Goal: Task Accomplishment & Management: Complete application form

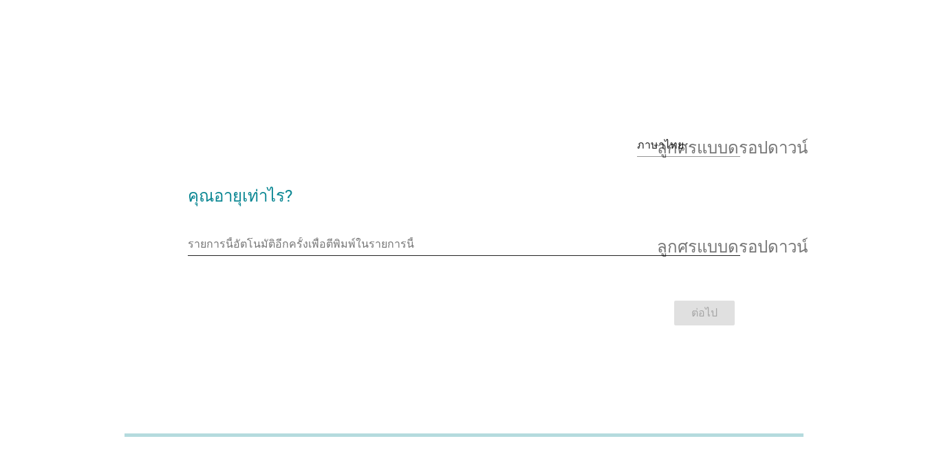
click at [401, 240] on input "รายการนี้อัตโนมัติอีกครั้งเพื่อตีพิมพ์ในรายการนี้" at bounding box center [454, 244] width 533 height 22
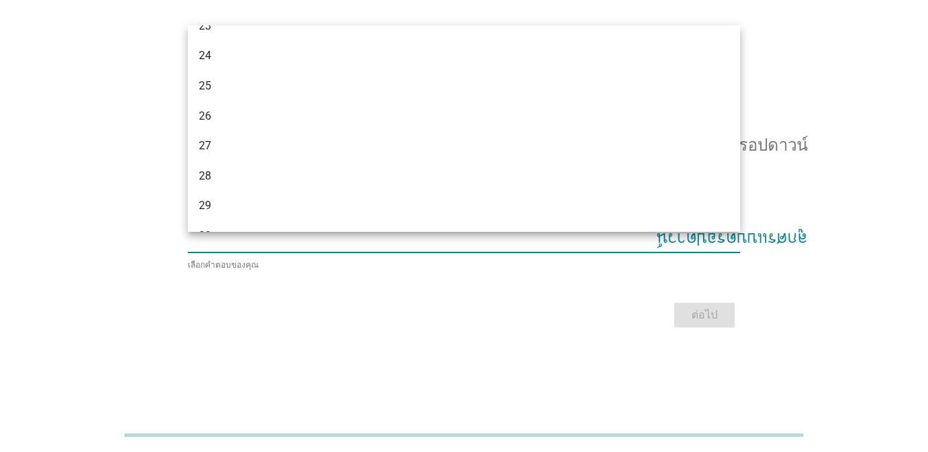
scroll to position [180, 0]
click at [741, 138] on font "ลูกศรแบบดรอปดาวน์" at bounding box center [732, 142] width 151 height 17
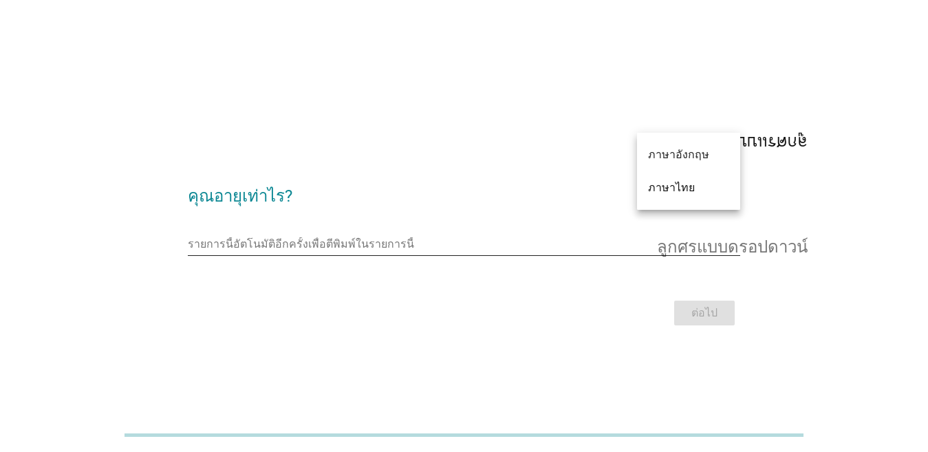
click at [457, 239] on input "รายการนี้อัตโนมัติอีกครั้งเพื่อตีพิมพ์ในรายการนี้" at bounding box center [454, 244] width 533 height 22
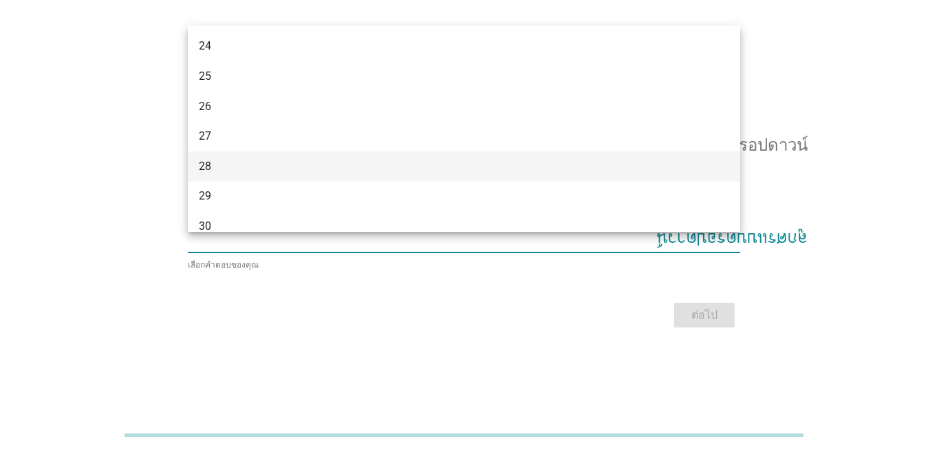
click at [438, 158] on div "28" at bounding box center [442, 166] width 487 height 17
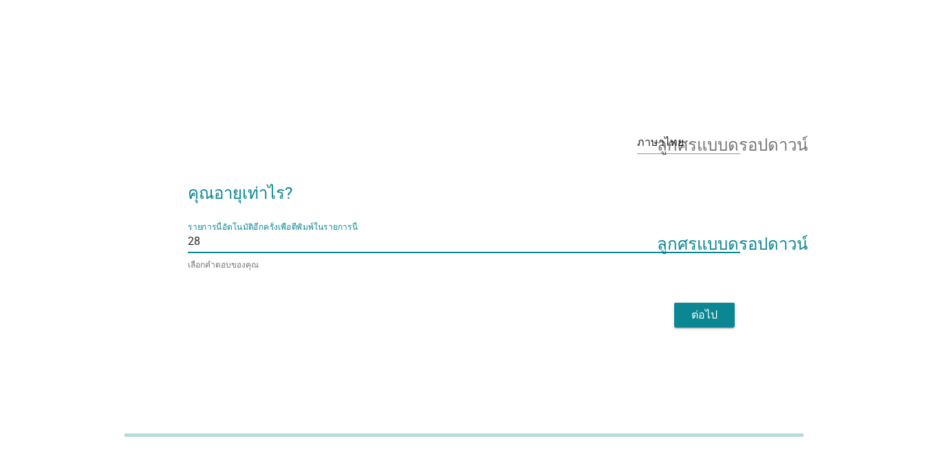
click at [709, 312] on font "ต่อไป" at bounding box center [705, 314] width 26 height 13
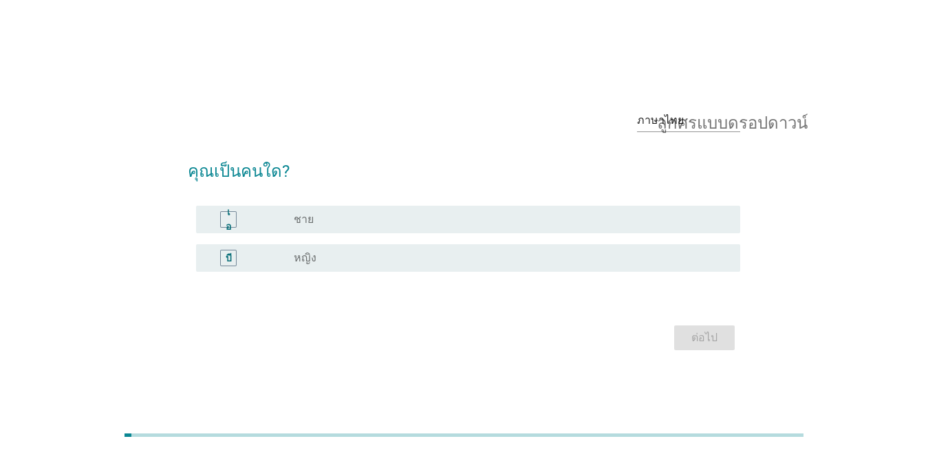
click at [228, 257] on font "บี" at bounding box center [229, 257] width 6 height 11
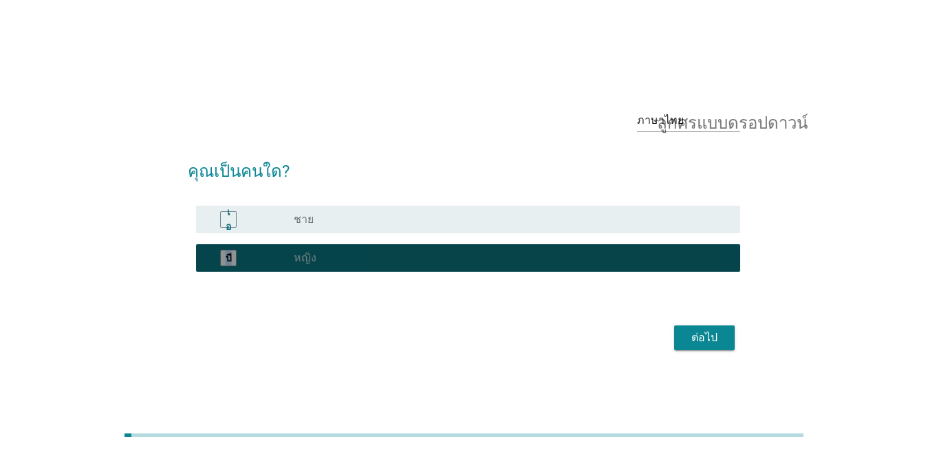
click at [228, 257] on font "บี" at bounding box center [229, 257] width 6 height 11
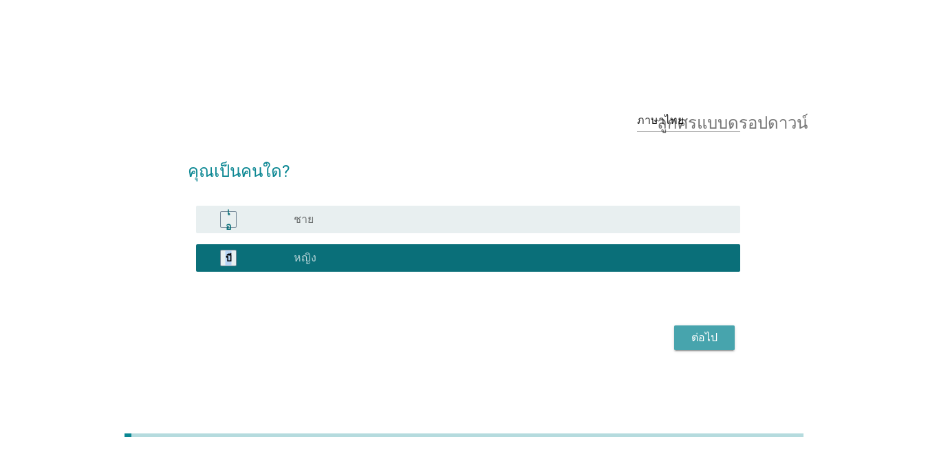
click at [699, 341] on font "ต่อไป" at bounding box center [705, 337] width 26 height 13
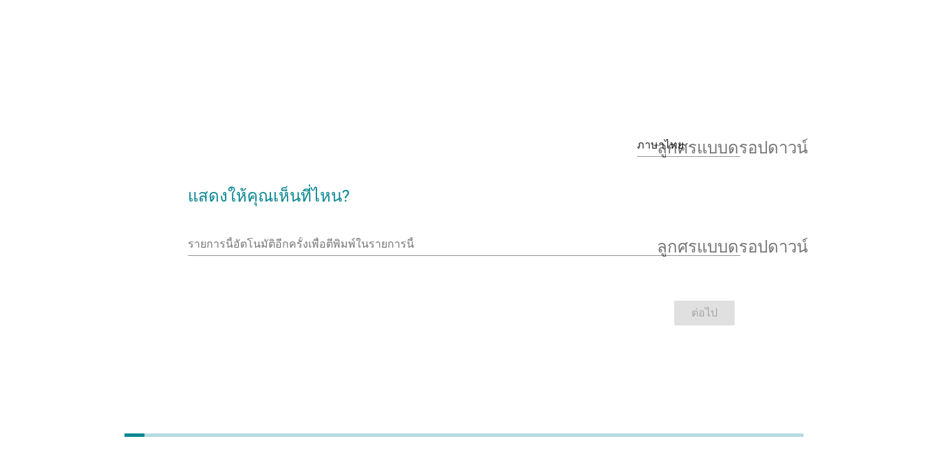
click at [500, 232] on div "รายการนี้อัตโนมัติอีกครั้งเพื่อตีพิมพ์ในรายการนี้ ลูกศรแบบดรอปดาวน์" at bounding box center [464, 247] width 553 height 44
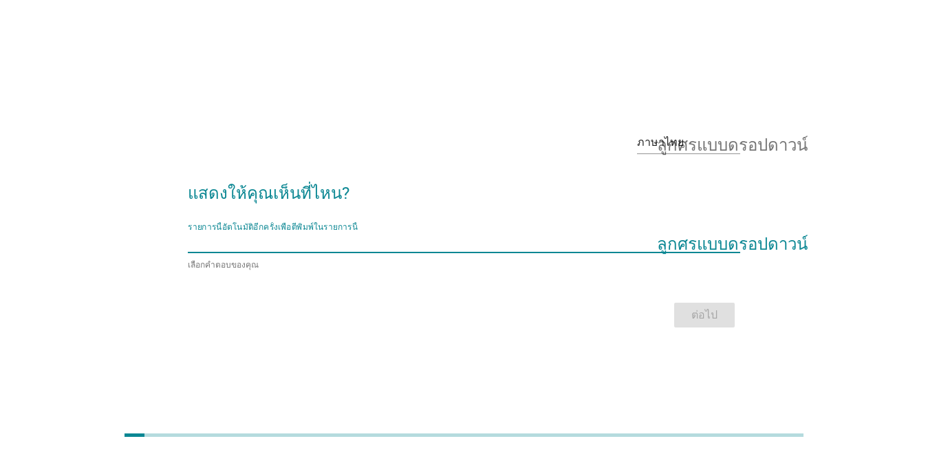
click at [339, 243] on input "รายการนี้อัตโนมัติอีกครั้งเพื่อตีพิมพ์ในรายการนี้" at bounding box center [454, 242] width 533 height 22
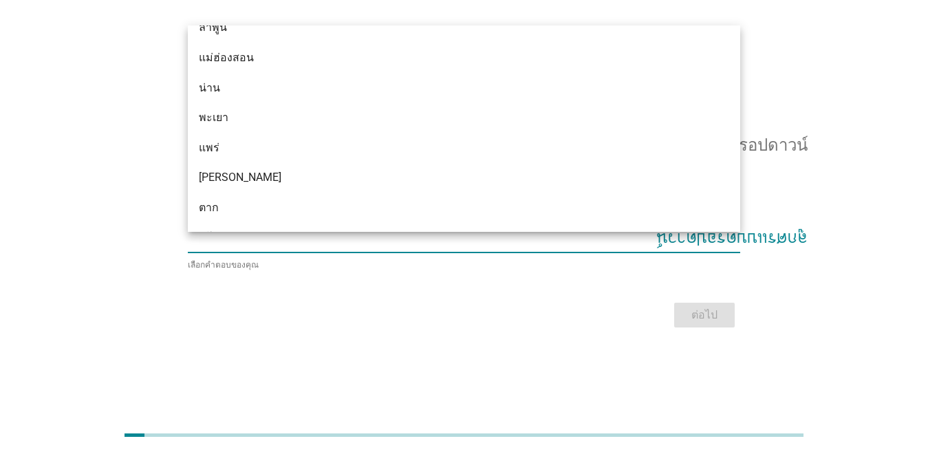
scroll to position [754, 0]
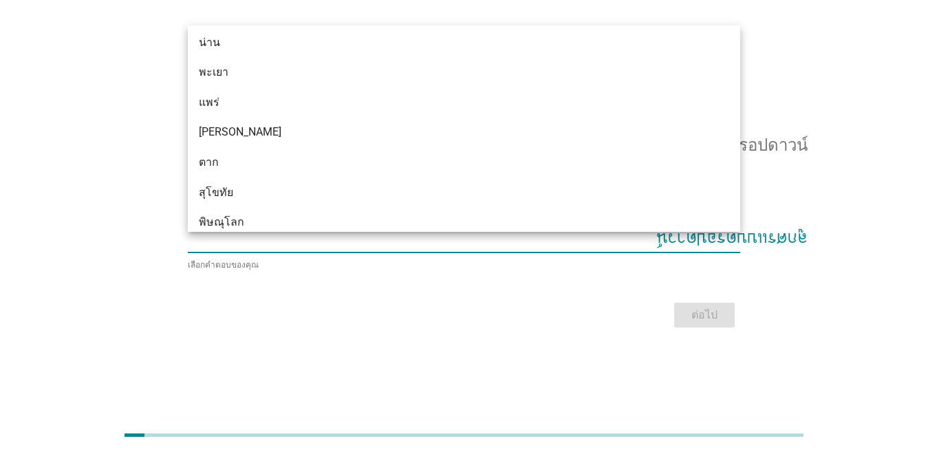
drag, startPoint x: 759, startPoint y: 246, endPoint x: 754, endPoint y: 226, distance: 19.9
click at [754, 226] on div "ภาษาไทย ลูกศรแบบดรอปดาวน์ แสดงให้คุณเห็นที่ไหน? รายการนี้อัตโนมัติอีกครั้งเพื่อ…" at bounding box center [464, 225] width 862 height 233
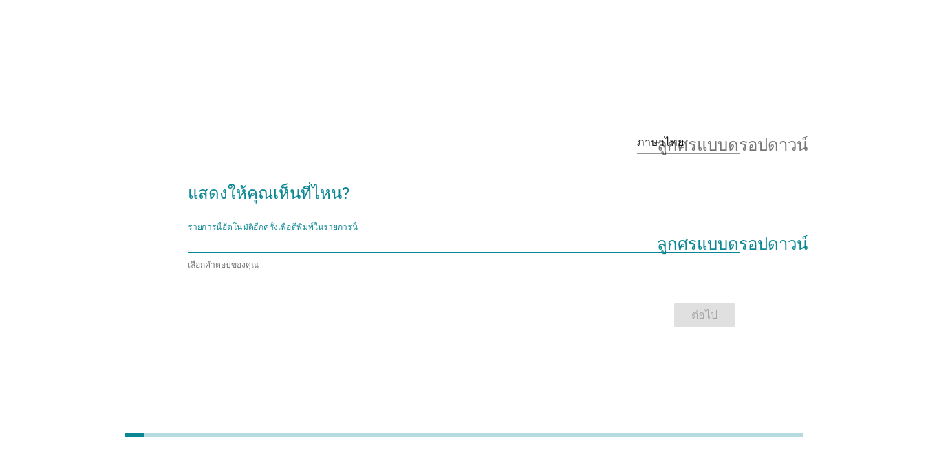
click at [599, 244] on input "รายการนี้อัตโนมัติอีกครั้งเพื่อตีพิมพ์ในรายการนี้" at bounding box center [454, 242] width 533 height 22
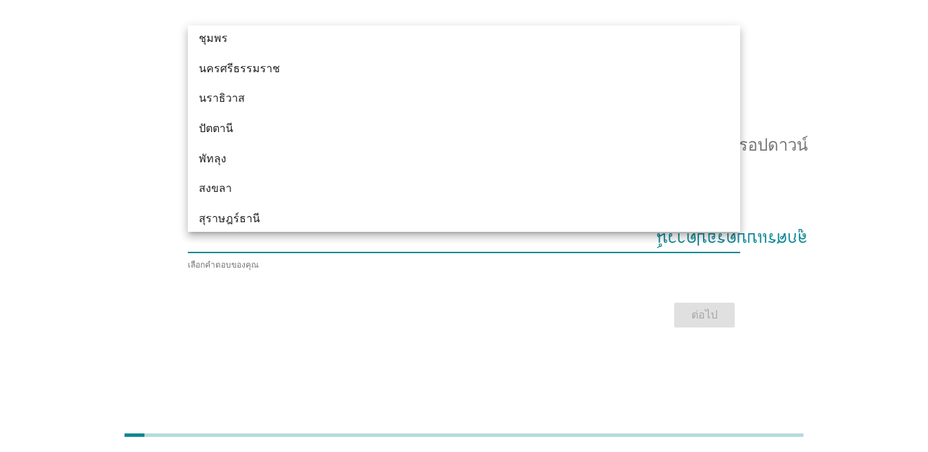
scroll to position [1985, 0]
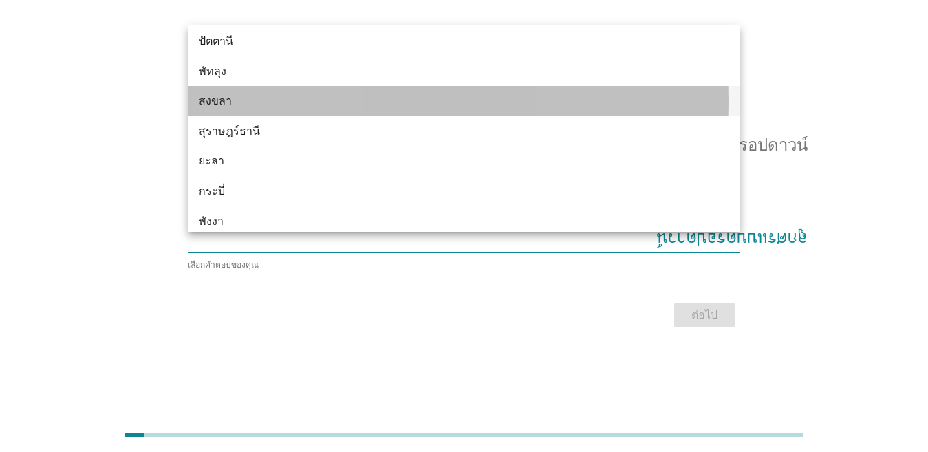
click at [502, 100] on div "สงขลา" at bounding box center [442, 101] width 487 height 17
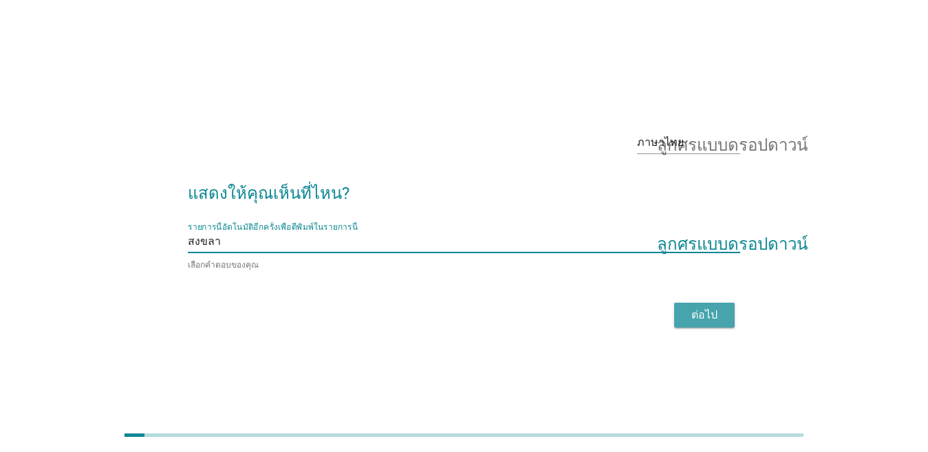
click at [705, 308] on font "ต่อไป" at bounding box center [705, 314] width 26 height 13
